Goal: Navigation & Orientation: Find specific page/section

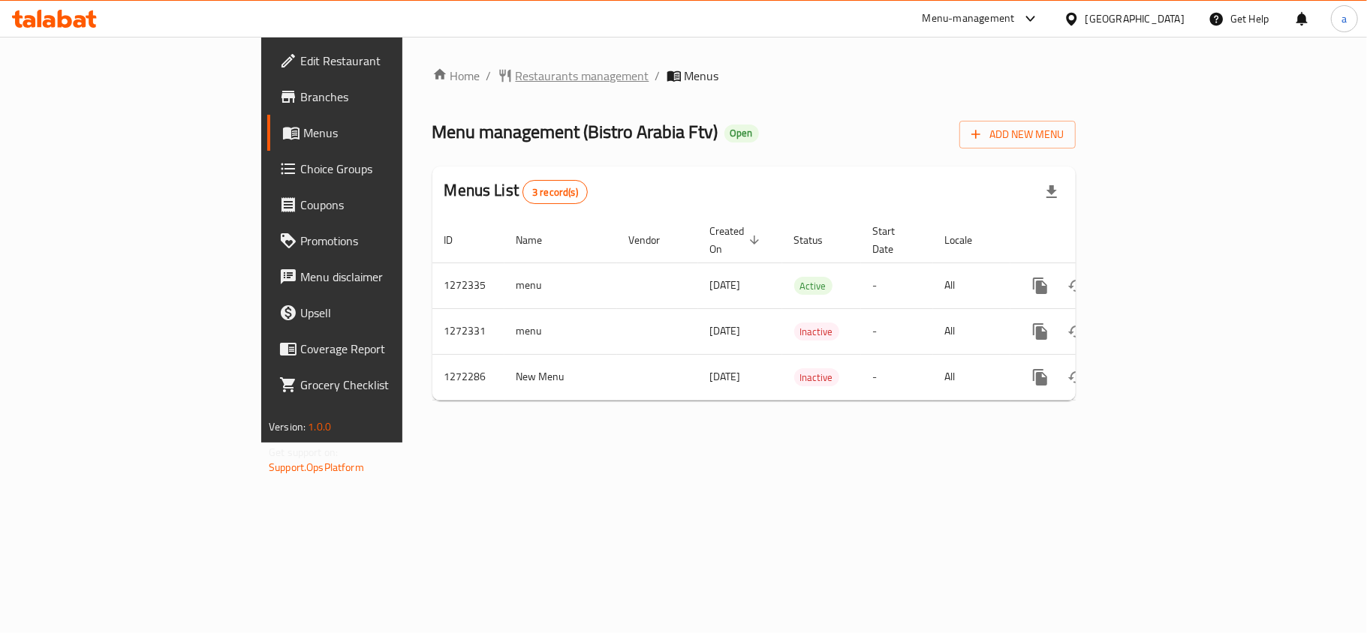
click at [516, 69] on span "Restaurants management" at bounding box center [583, 76] width 134 height 18
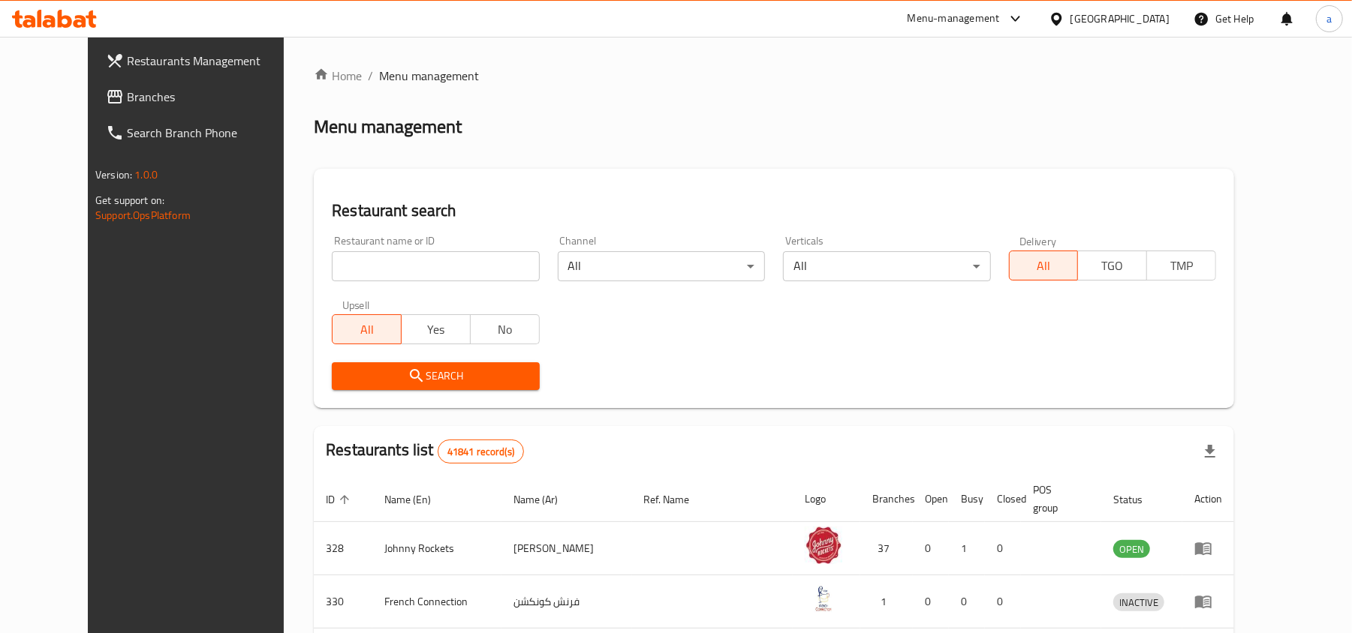
click at [135, 107] on link "Branches" at bounding box center [204, 97] width 220 height 36
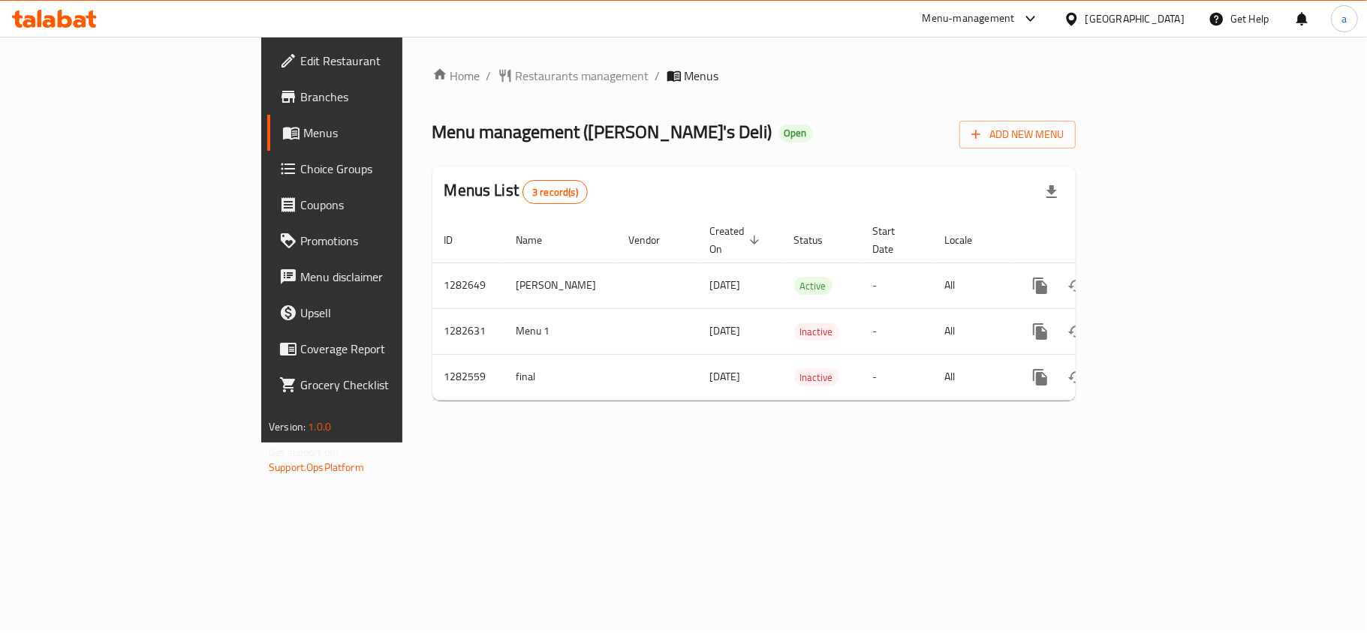
click at [402, 63] on div "Home / Restaurants management / Menus Menu management ( Tito's Deli ) Open Add …" at bounding box center [753, 240] width 703 height 406
click at [516, 72] on span "Restaurants management" at bounding box center [583, 76] width 134 height 18
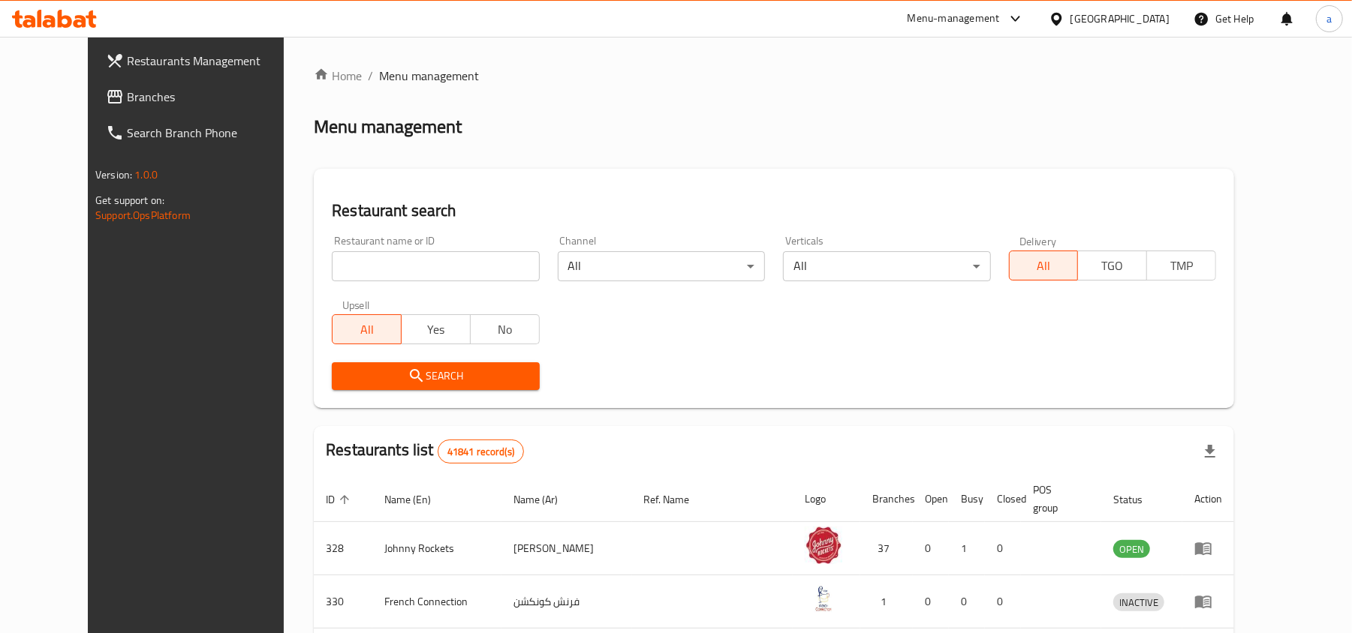
click at [127, 108] on link "Branches" at bounding box center [204, 97] width 220 height 36
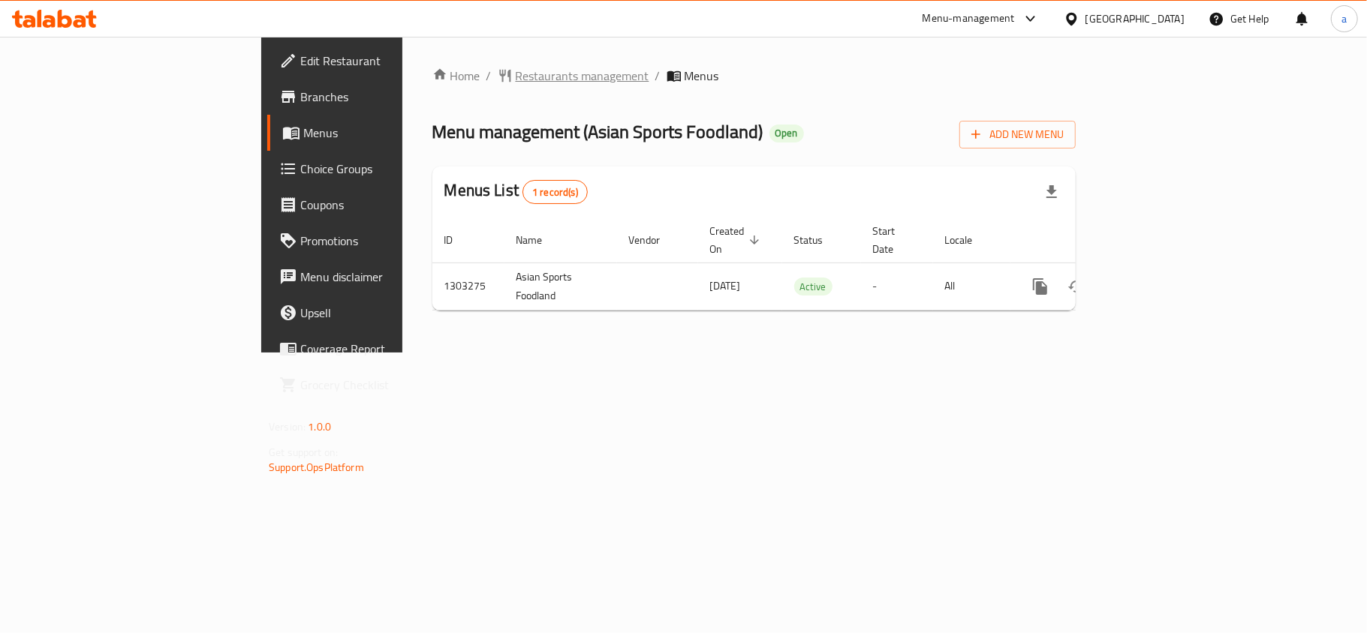
click at [516, 69] on span "Restaurants management" at bounding box center [583, 76] width 134 height 18
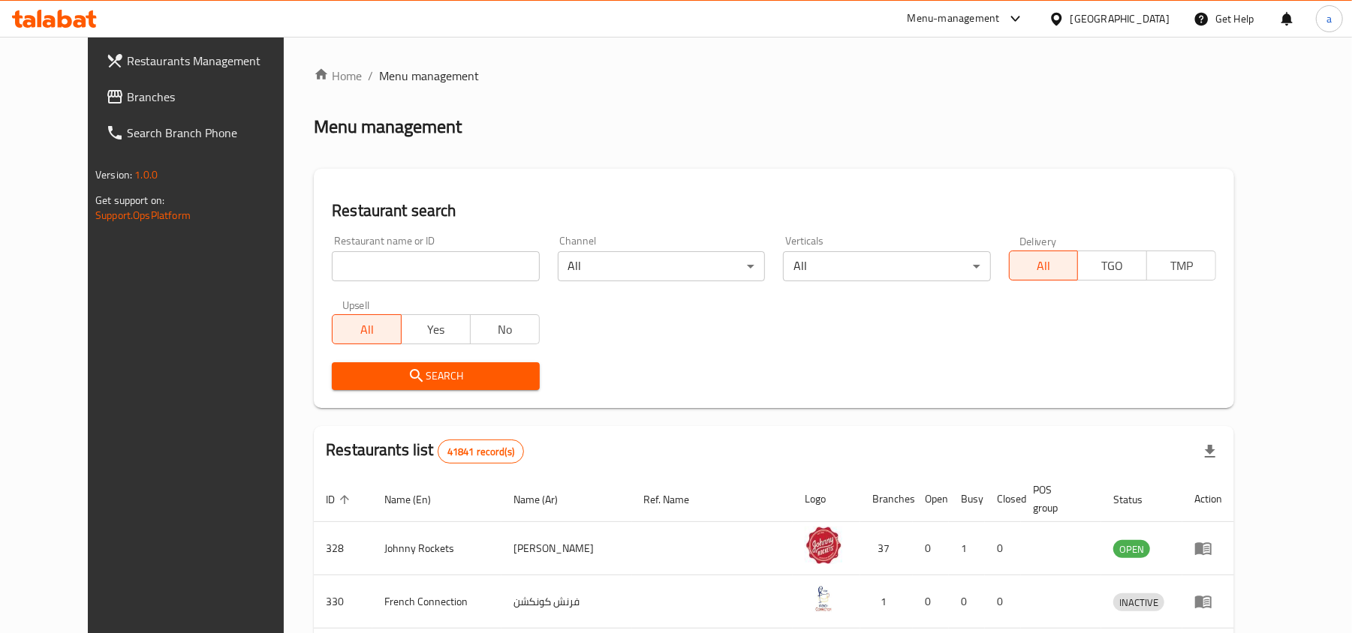
click at [127, 103] on span "Branches" at bounding box center [214, 97] width 175 height 18
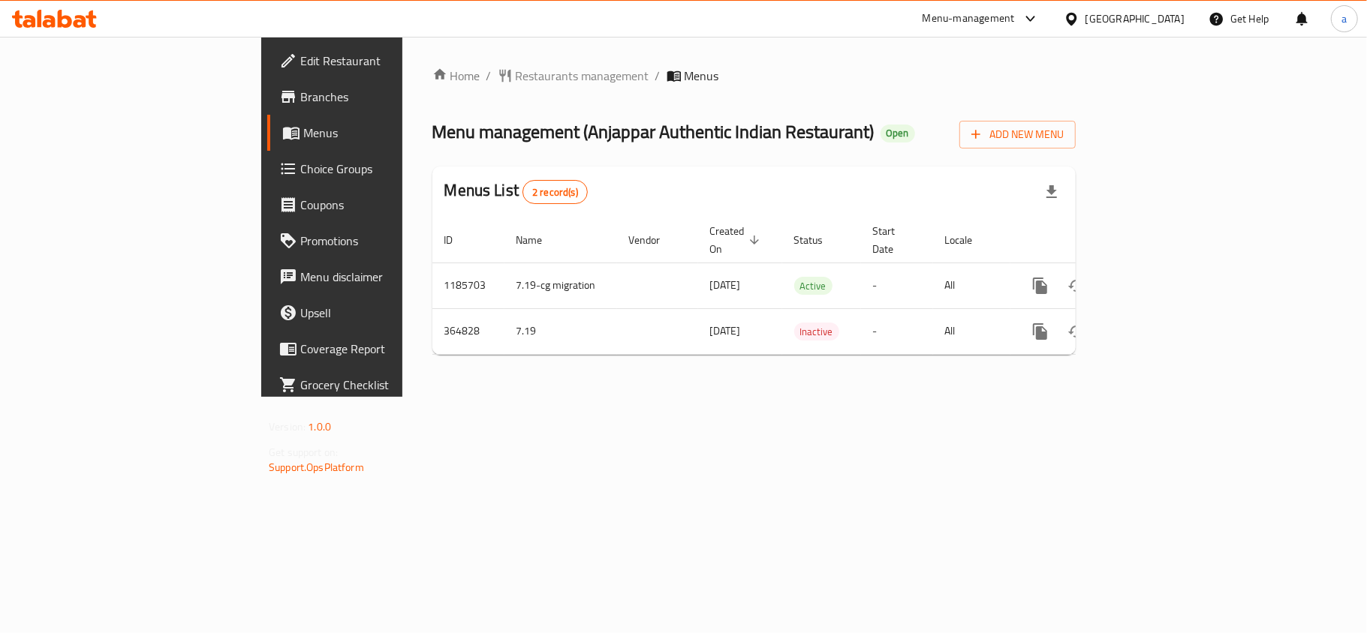
click at [1159, 25] on div "Bahrain" at bounding box center [1134, 19] width 99 height 17
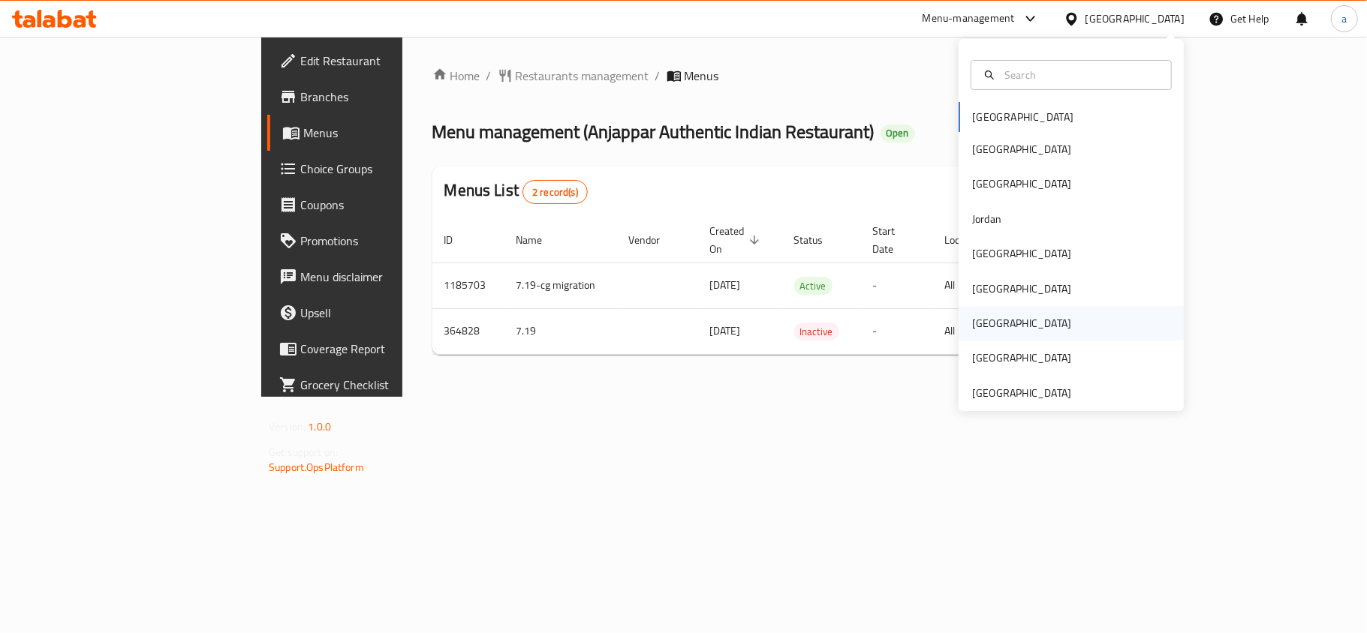
click at [998, 329] on div "Qatar" at bounding box center [1070, 323] width 225 height 35
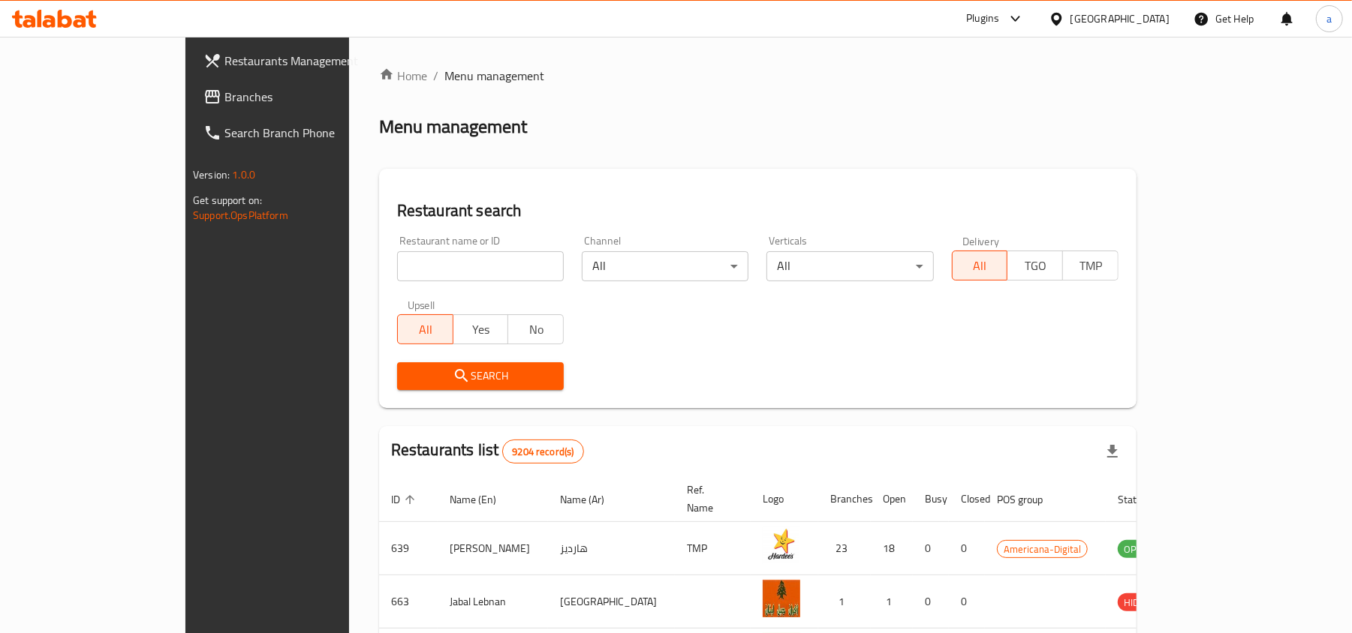
click at [224, 92] on span "Branches" at bounding box center [311, 97] width 175 height 18
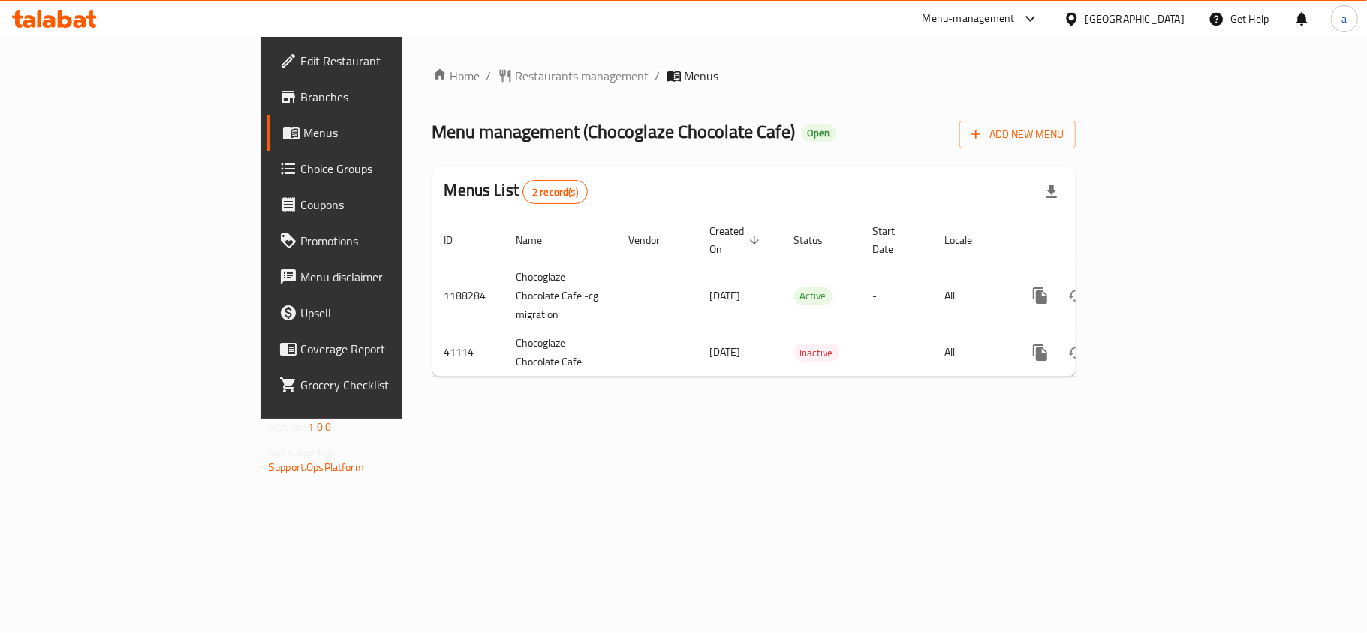
click at [1085, 26] on div at bounding box center [1075, 19] width 22 height 17
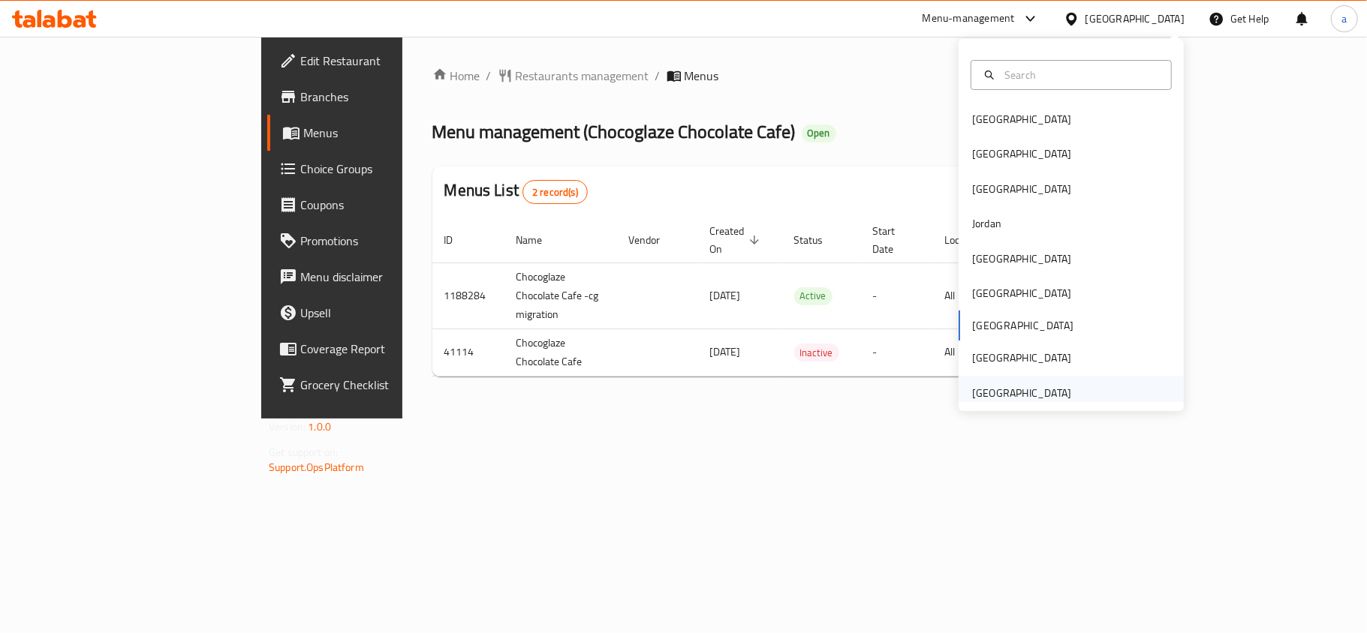
click at [992, 379] on div "[GEOGRAPHIC_DATA]" at bounding box center [1021, 393] width 123 height 35
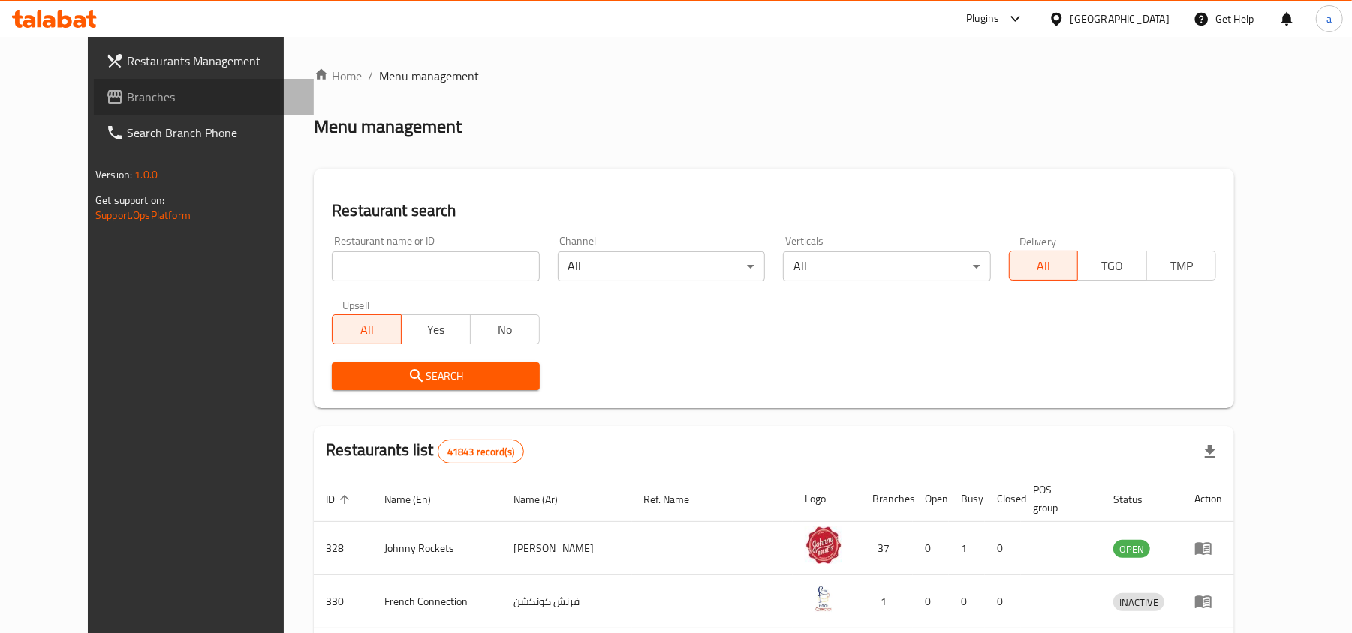
click at [127, 92] on span "Branches" at bounding box center [214, 97] width 175 height 18
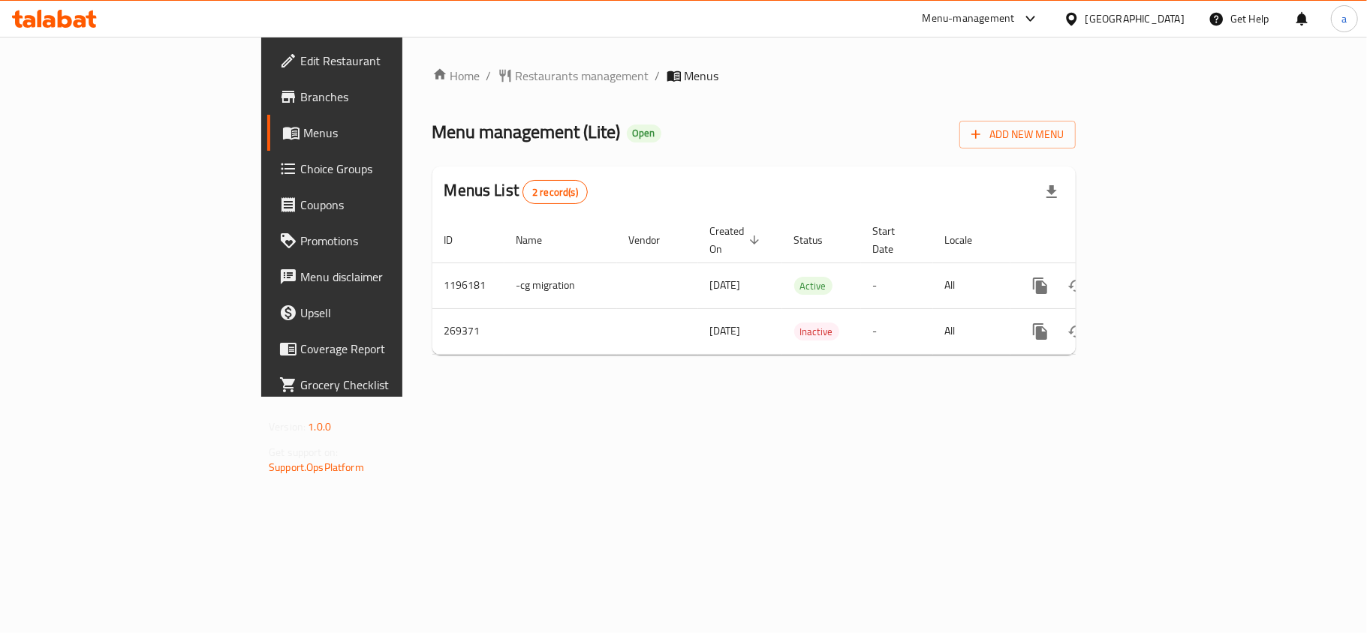
click at [1115, 17] on div "[GEOGRAPHIC_DATA]" at bounding box center [1134, 19] width 99 height 17
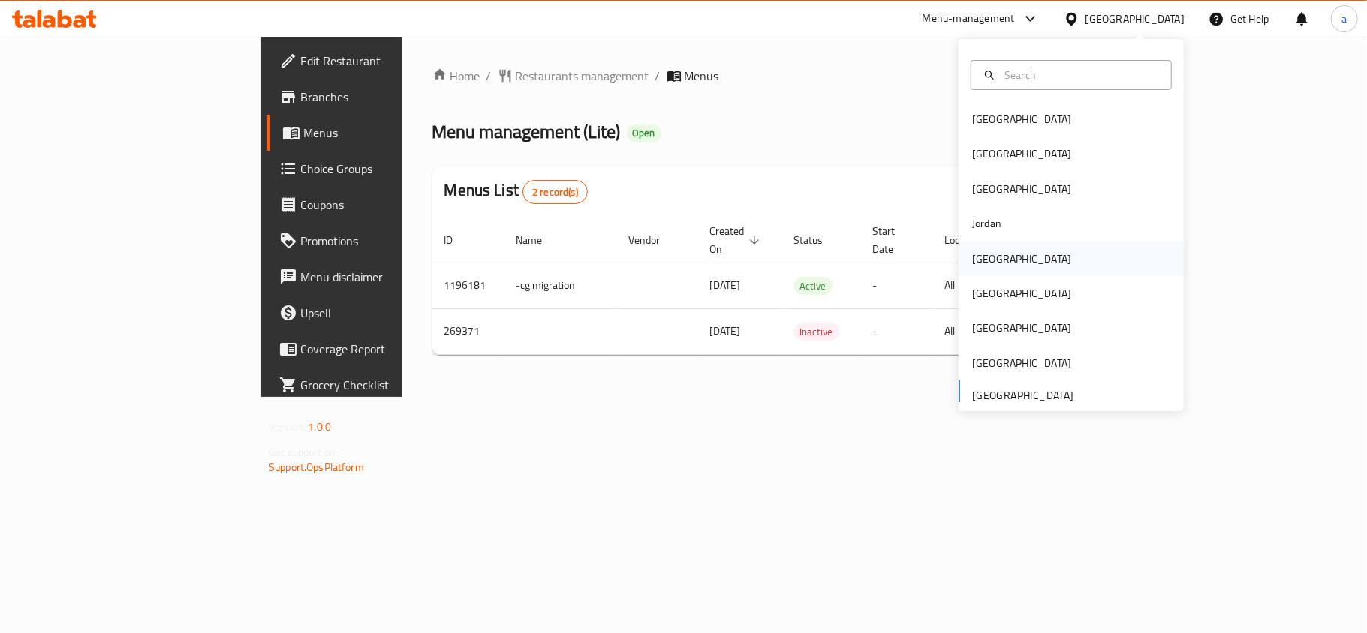
click at [985, 261] on div "[GEOGRAPHIC_DATA]" at bounding box center [1021, 259] width 99 height 17
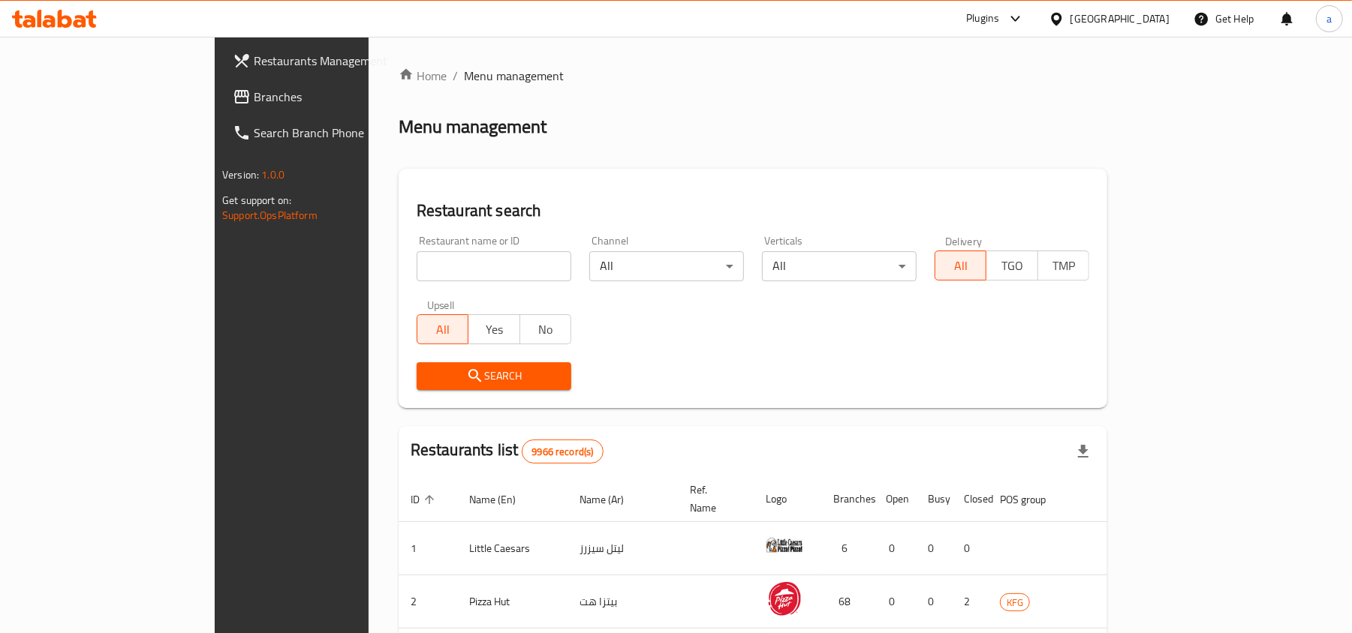
click at [254, 95] on span "Branches" at bounding box center [341, 97] width 175 height 18
